Goal: Task Accomplishment & Management: Complete application form

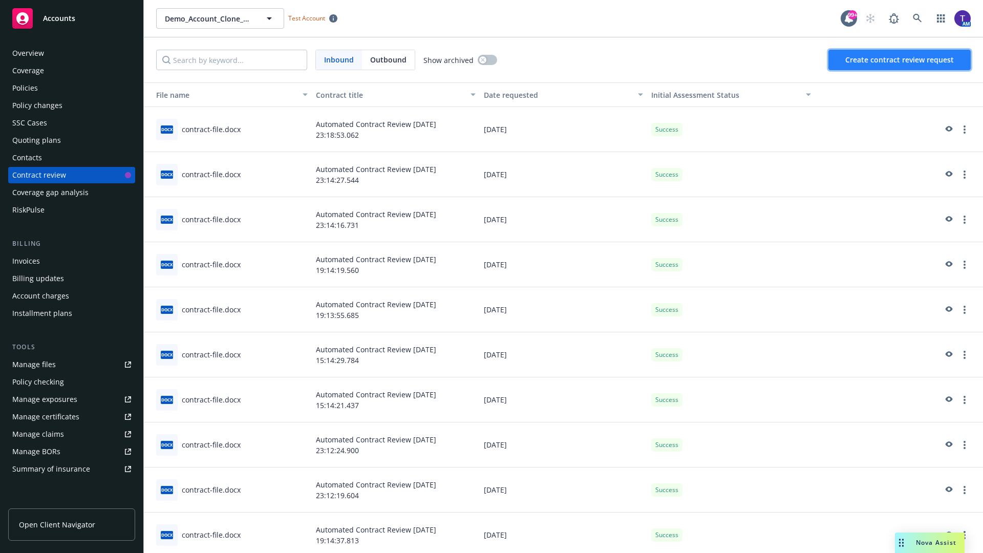
click at [900, 60] on span "Create contract review request" at bounding box center [899, 60] width 109 height 10
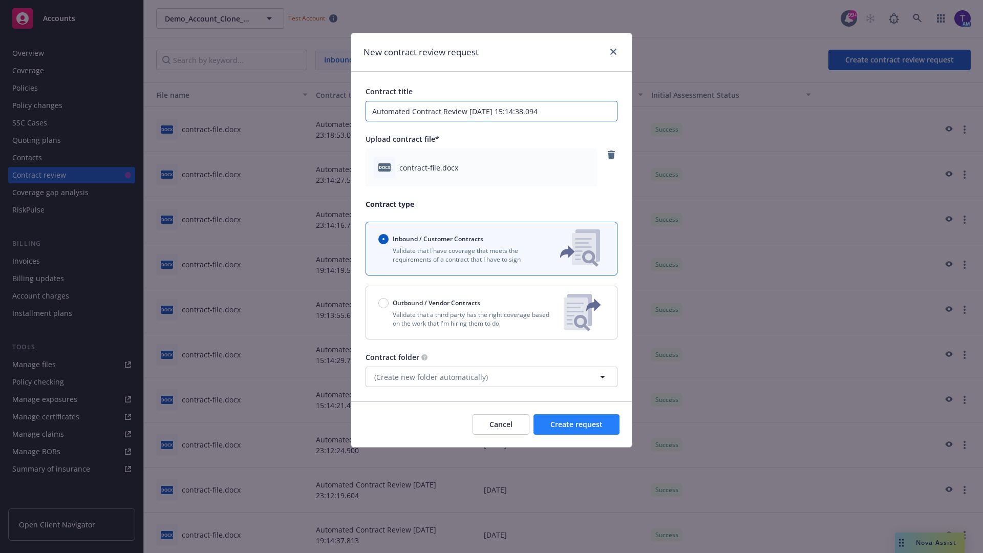
type input "Automated Contract Review [DATE] 15:14:38.094"
click at [577, 424] on span "Create request" at bounding box center [576, 424] width 52 height 10
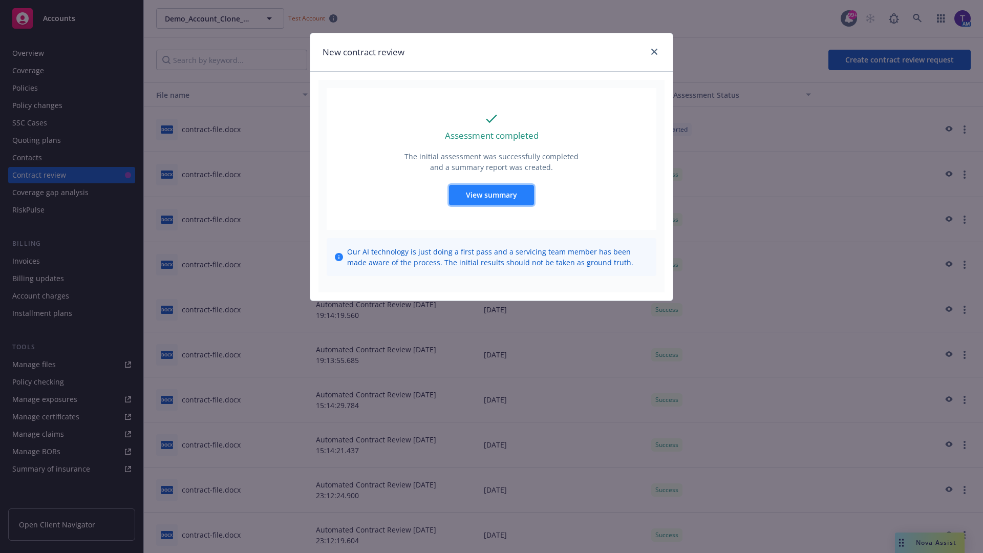
click at [491, 195] on span "View summary" at bounding box center [491, 195] width 51 height 10
